Goal: Find specific page/section: Find specific page/section

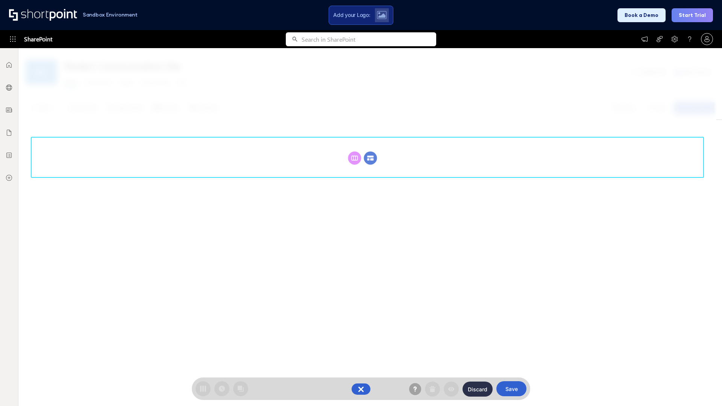
click at [370, 158] on circle at bounding box center [370, 158] width 13 height 13
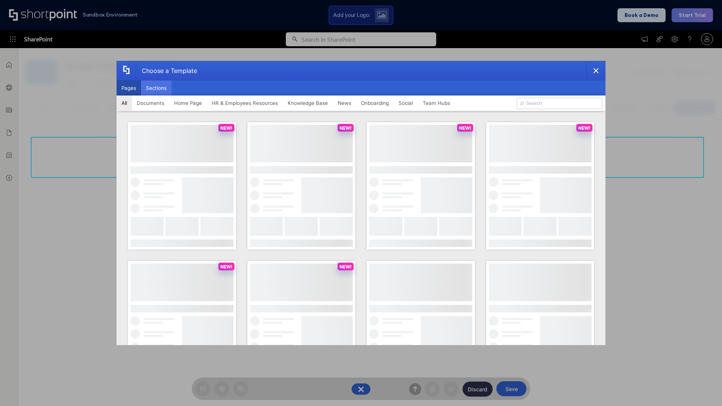
click at [156, 88] on button "Sections" at bounding box center [156, 87] width 30 height 15
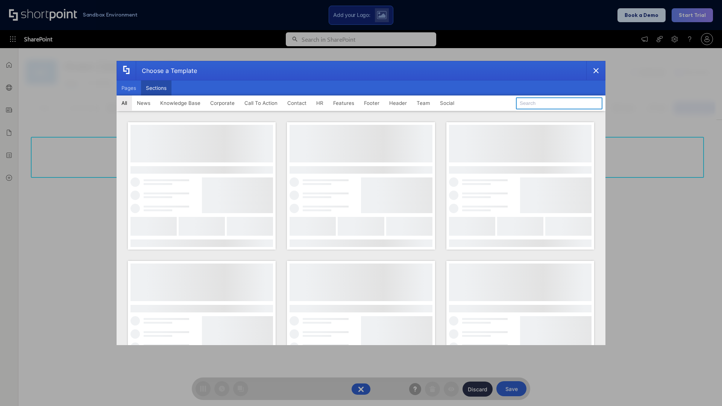
type input "Healthcare Header"
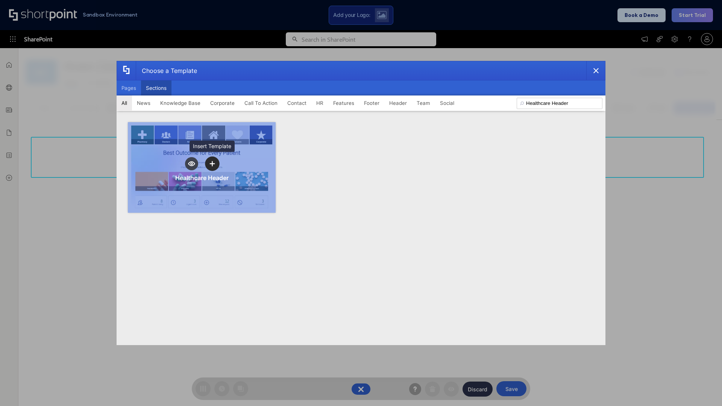
click at [212, 164] on icon "template selector" at bounding box center [211, 163] width 5 height 5
